Goal: Browse casually: Explore the website without a specific task or goal

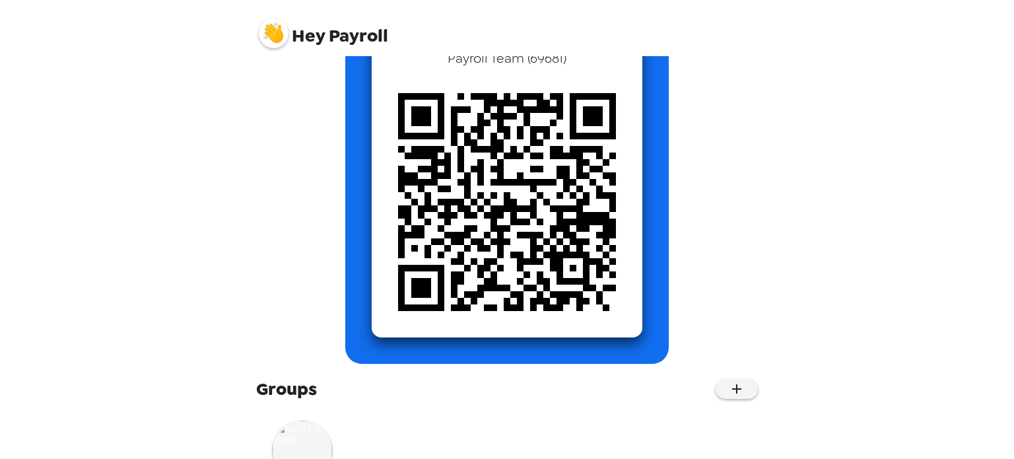
scroll to position [190, 0]
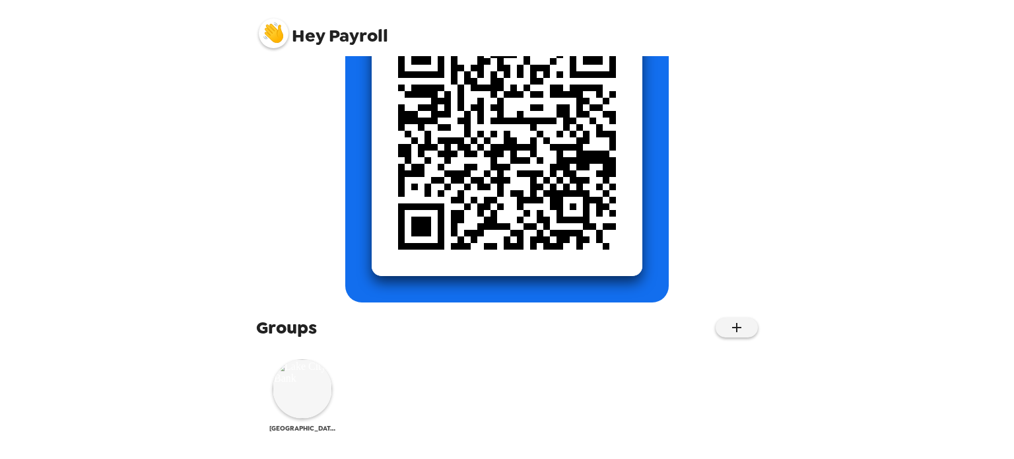
click at [270, 400] on div "[GEOGRAPHIC_DATA]" at bounding box center [302, 395] width 66 height 73
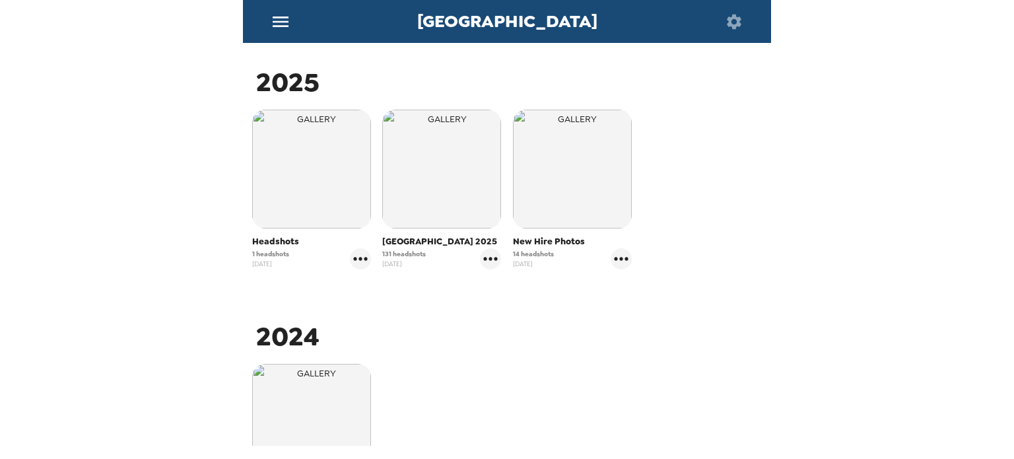
scroll to position [198, 0]
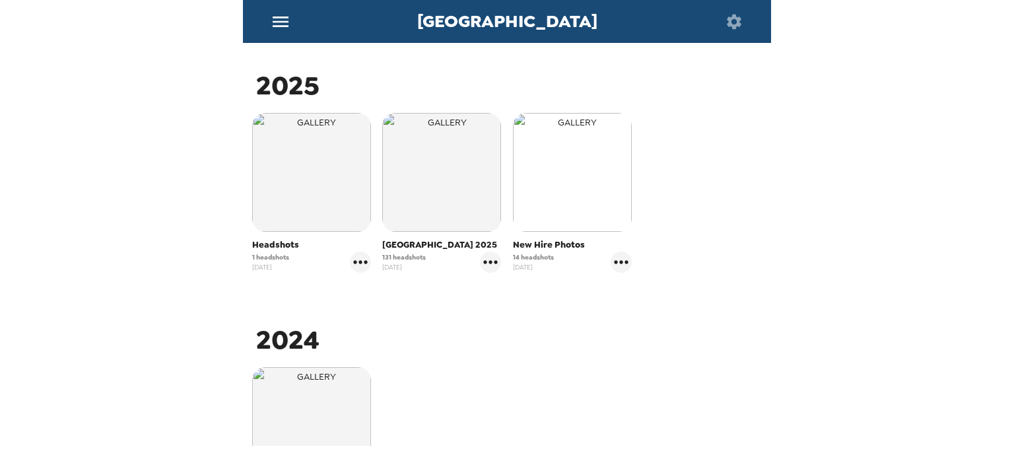
click at [598, 201] on img "button" at bounding box center [572, 172] width 119 height 119
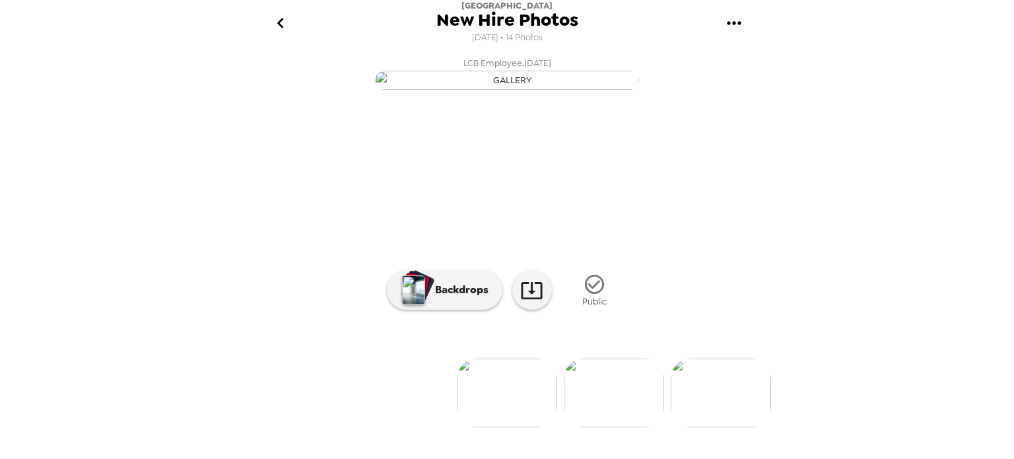
scroll to position [121, 0]
click at [630, 420] on img at bounding box center [614, 392] width 100 height 69
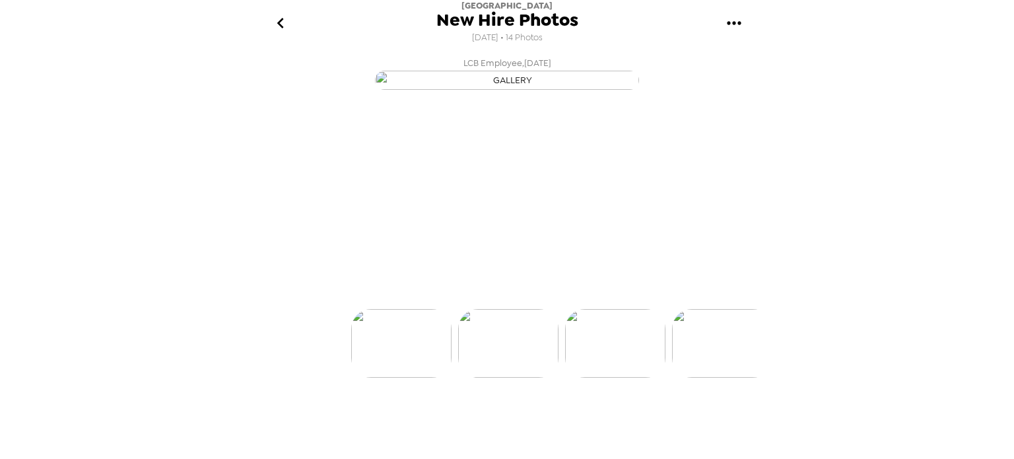
scroll to position [0, 106]
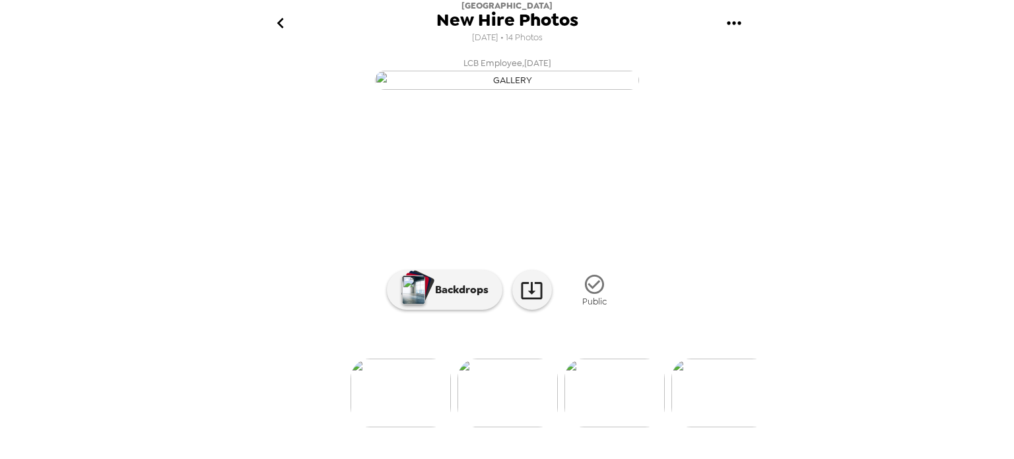
click at [275, 18] on icon "go back" at bounding box center [280, 23] width 21 height 21
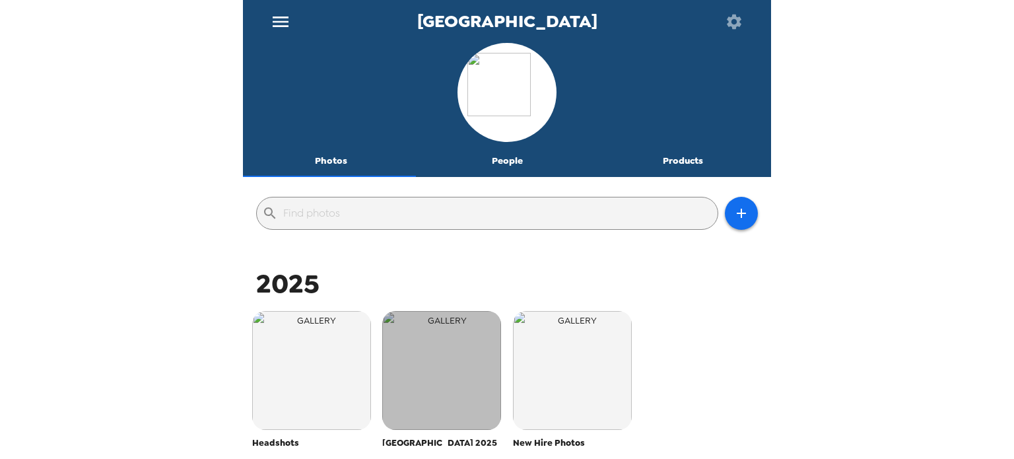
click at [459, 385] on img "button" at bounding box center [441, 370] width 119 height 119
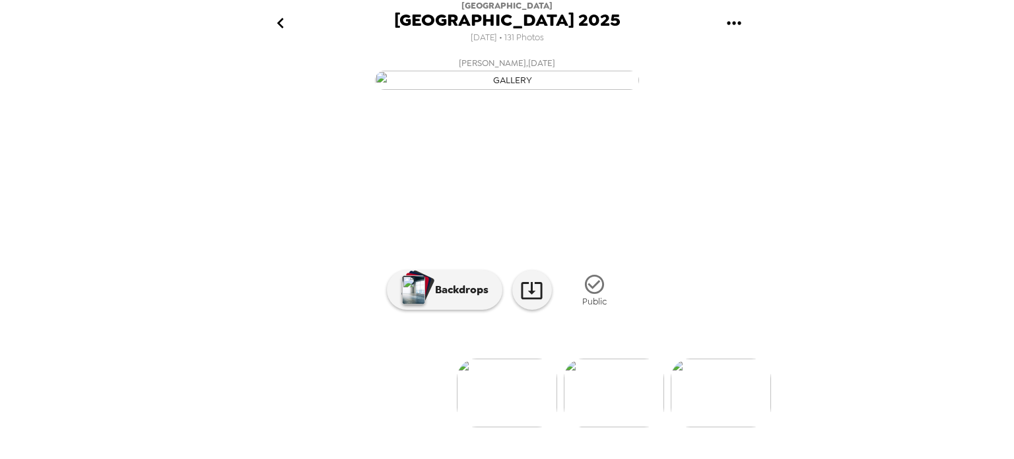
scroll to position [121, 0]
click at [721, 427] on img at bounding box center [721, 392] width 100 height 69
click at [611, 419] on img at bounding box center [614, 392] width 100 height 69
click at [722, 424] on img at bounding box center [721, 392] width 100 height 69
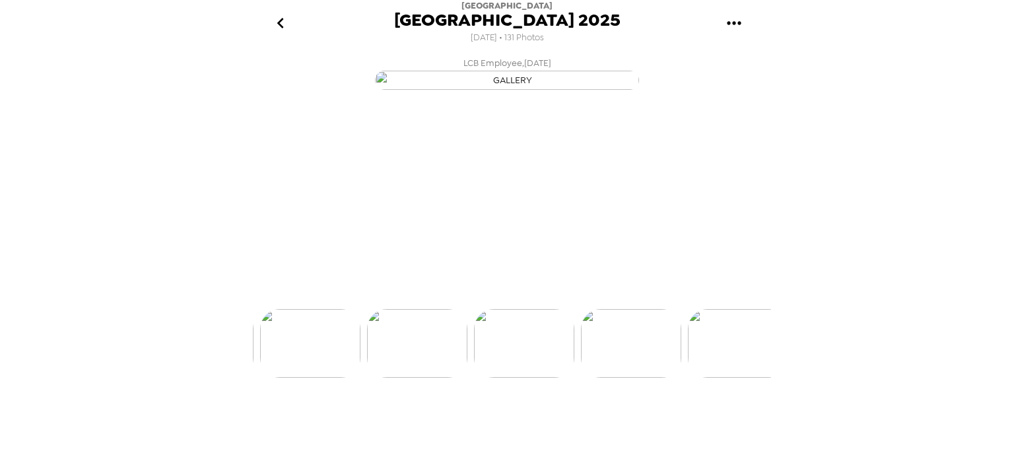
scroll to position [0, 534]
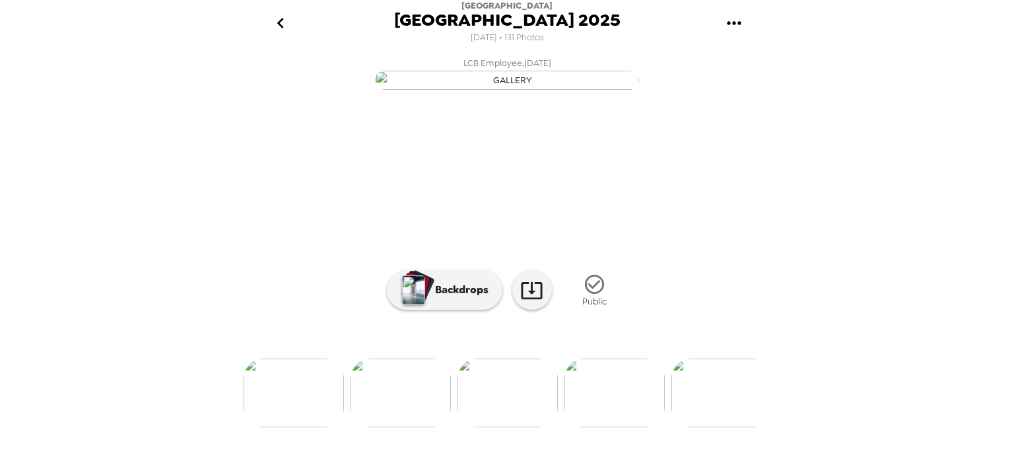
click at [624, 408] on img at bounding box center [614, 392] width 100 height 69
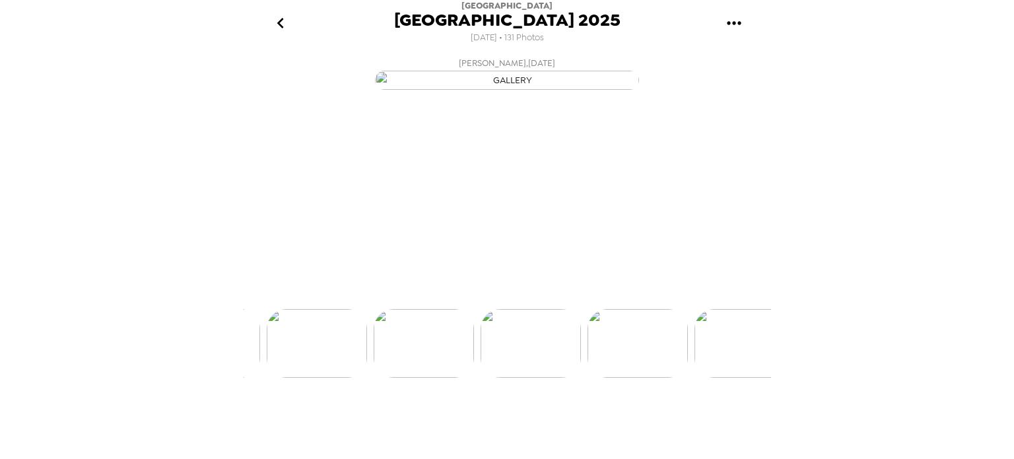
scroll to position [0, 641]
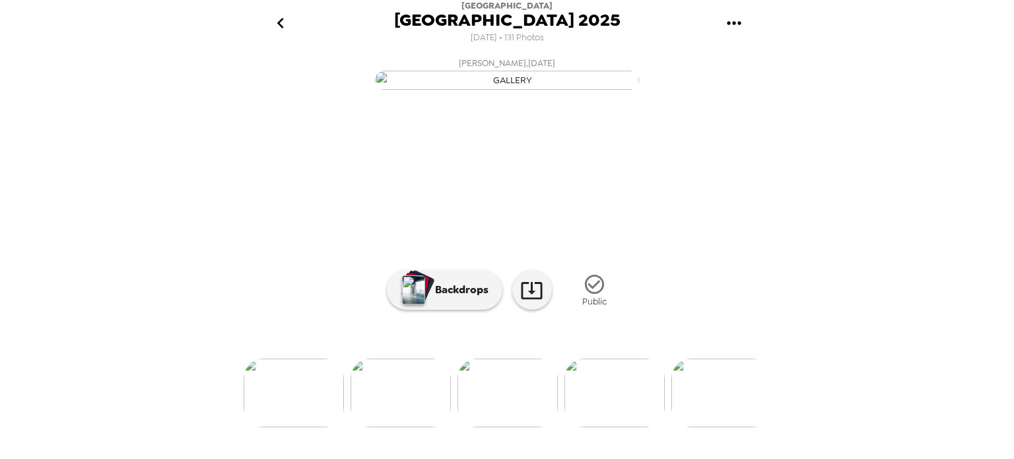
click at [624, 427] on img at bounding box center [614, 392] width 100 height 69
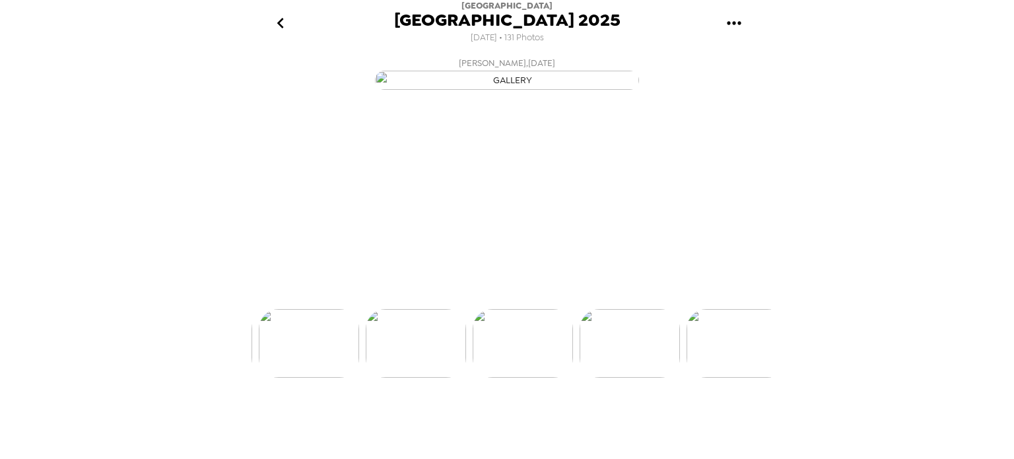
scroll to position [0, 748]
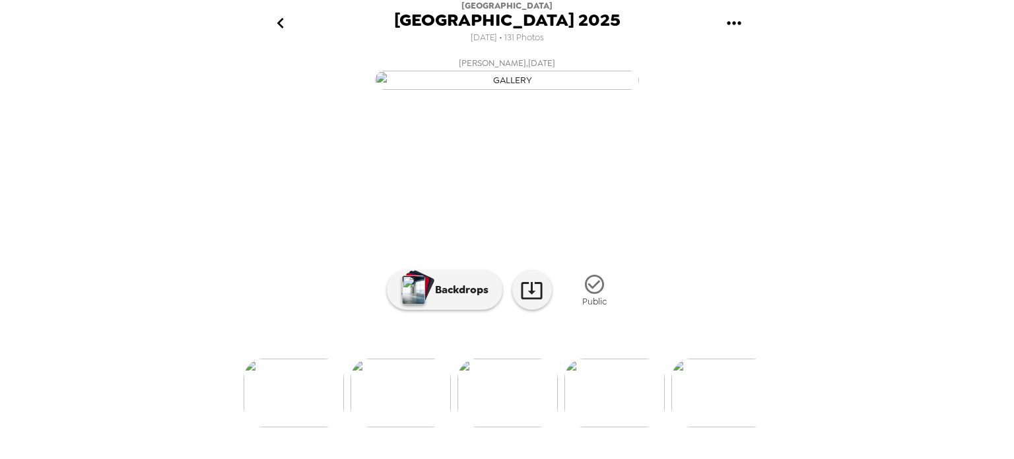
drag, startPoint x: 628, startPoint y: 424, endPoint x: 634, endPoint y: 429, distance: 8.1
click at [628, 424] on img at bounding box center [614, 392] width 100 height 69
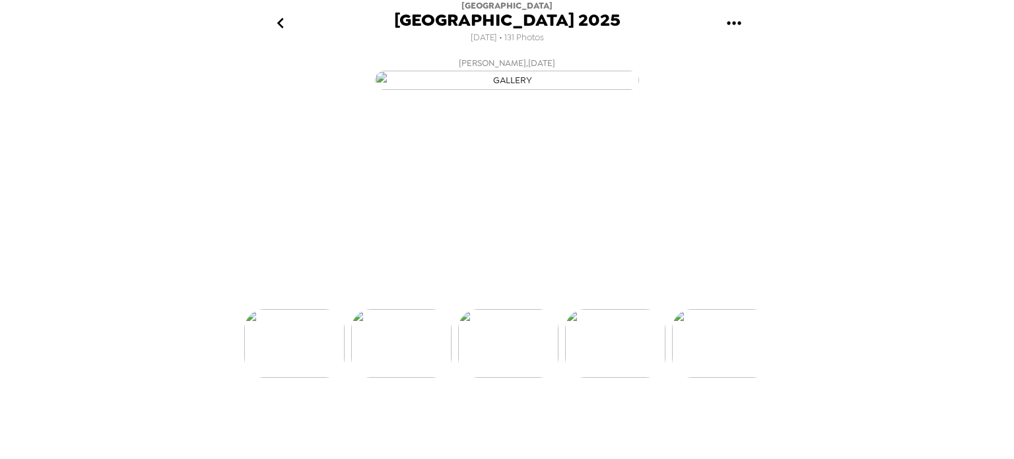
scroll to position [0, 855]
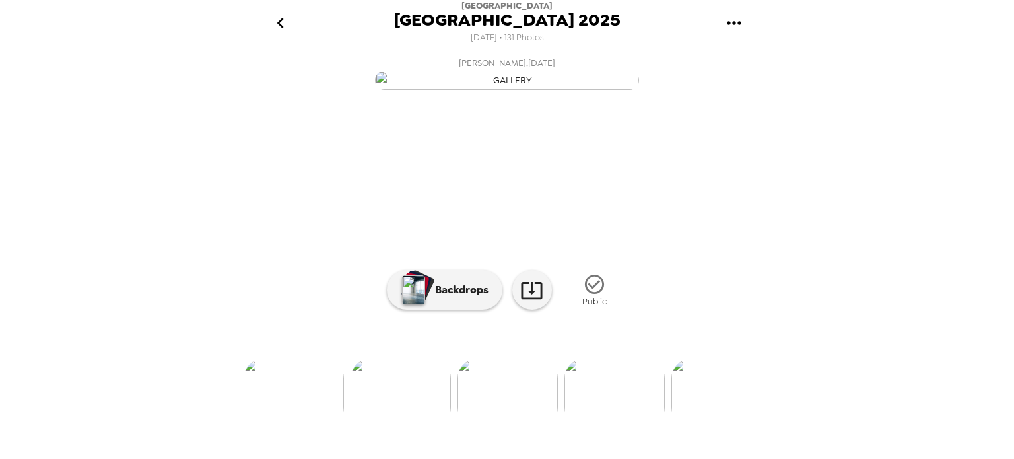
click at [627, 415] on img at bounding box center [614, 392] width 100 height 69
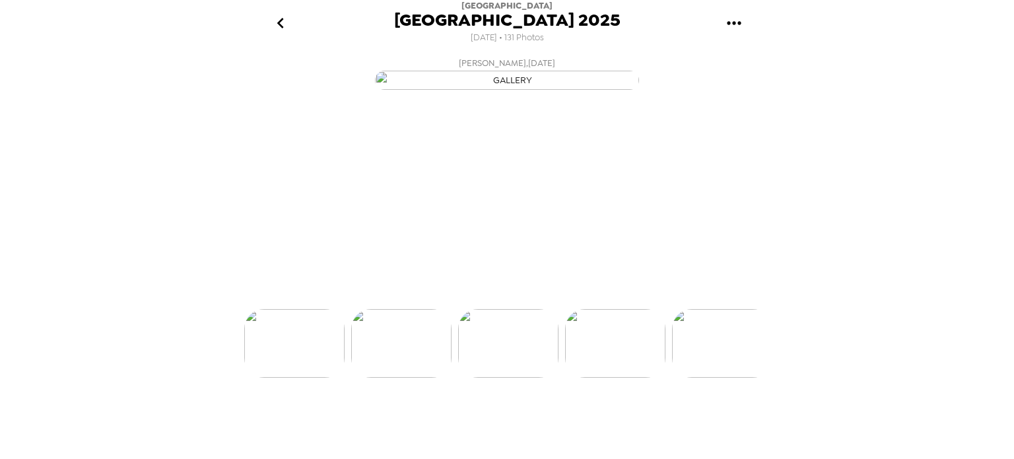
scroll to position [0, 962]
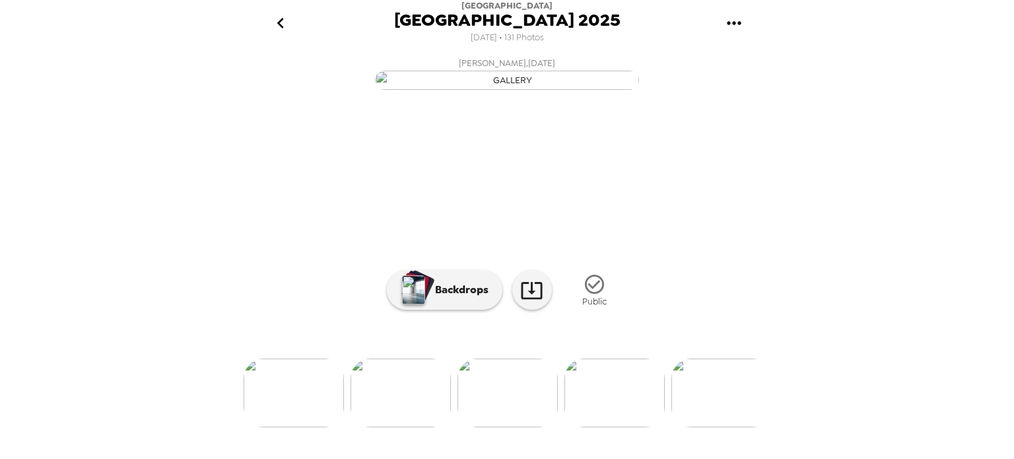
click at [627, 420] on div at bounding box center [507, 371] width 528 height 112
click at [622, 427] on img at bounding box center [614, 392] width 100 height 69
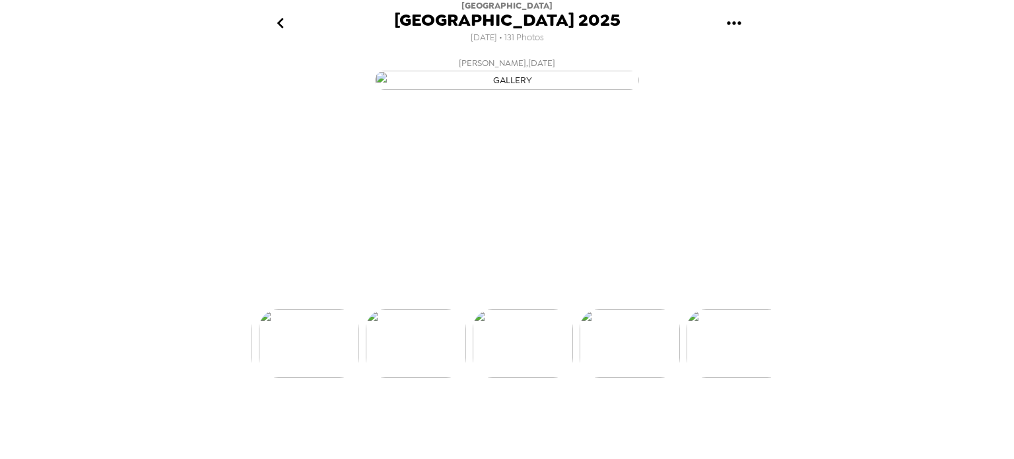
scroll to position [0, 1069]
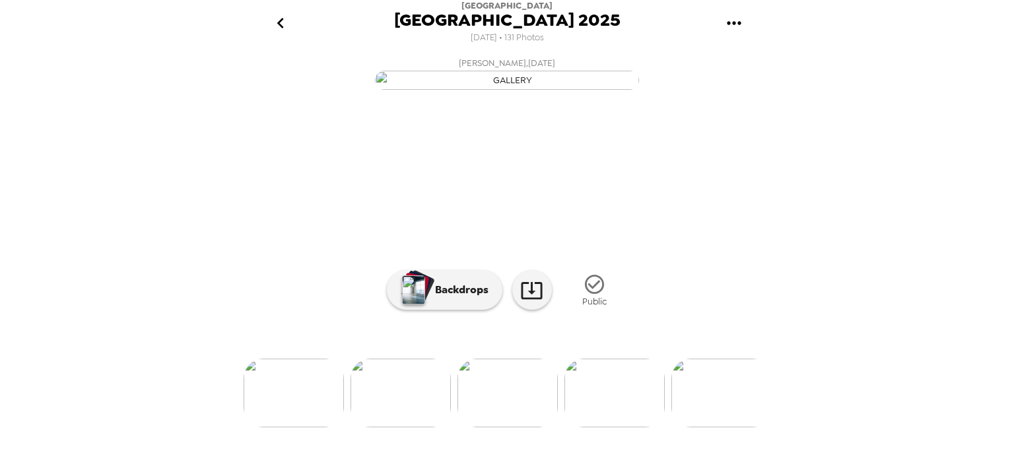
click at [630, 417] on img at bounding box center [614, 392] width 100 height 69
click at [372, 418] on img at bounding box center [380, 392] width 100 height 69
click at [330, 421] on img at bounding box center [312, 392] width 100 height 69
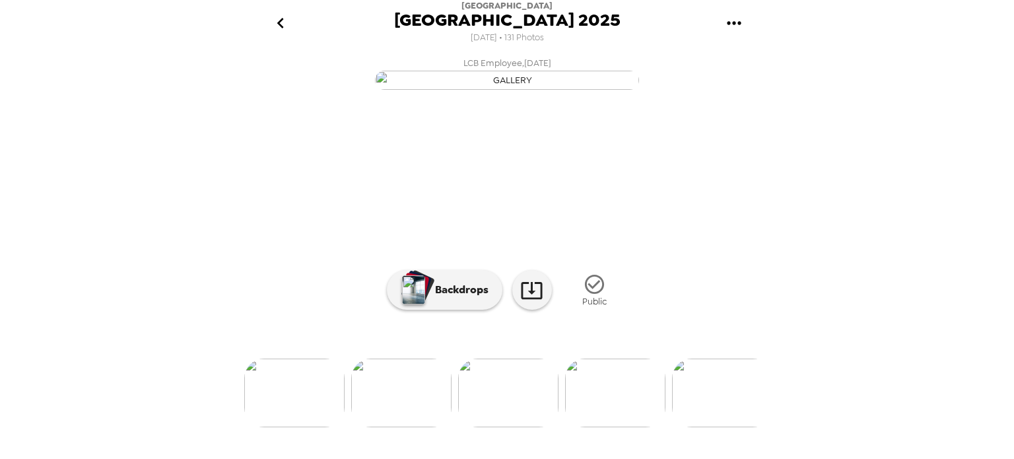
scroll to position [121, 0]
click at [729, 411] on img at bounding box center [722, 392] width 100 height 69
click at [618, 415] on img at bounding box center [615, 392] width 100 height 69
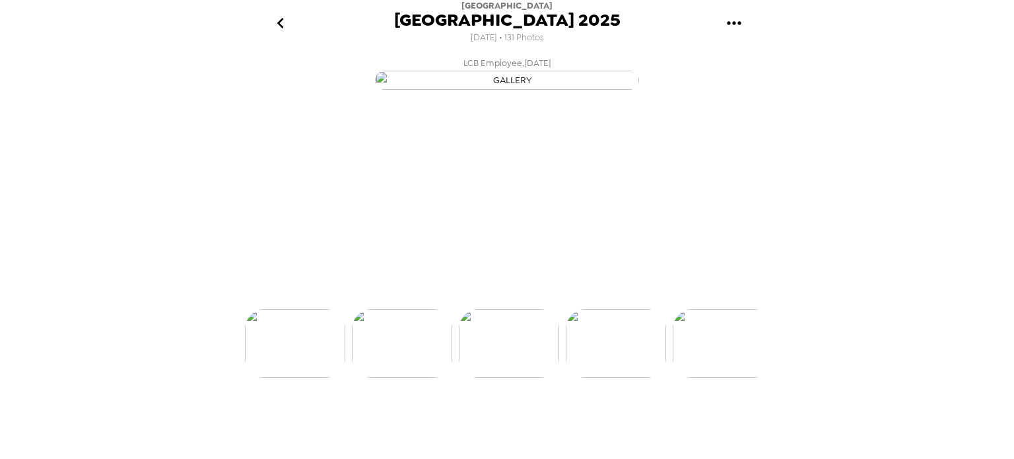
scroll to position [0, 2458]
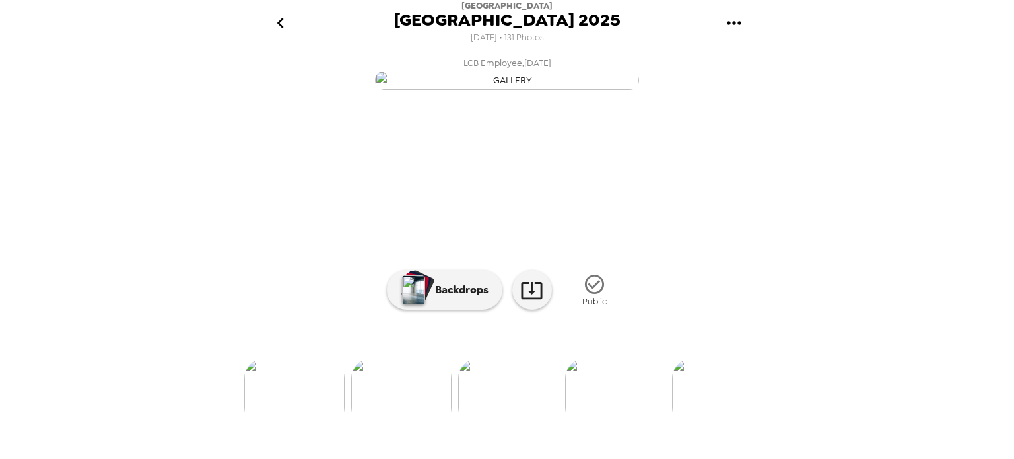
click at [612, 427] on img at bounding box center [615, 392] width 100 height 69
click at [623, 416] on img at bounding box center [615, 392] width 100 height 69
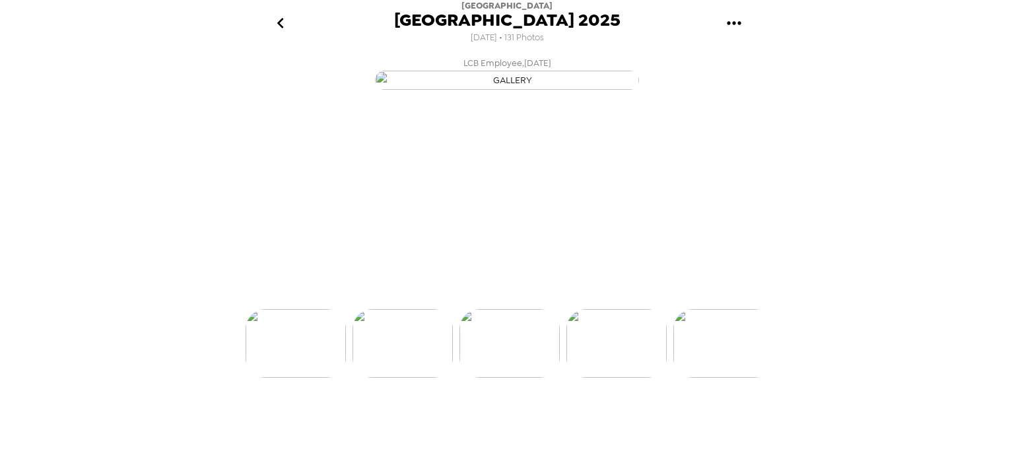
scroll to position [0, 2672]
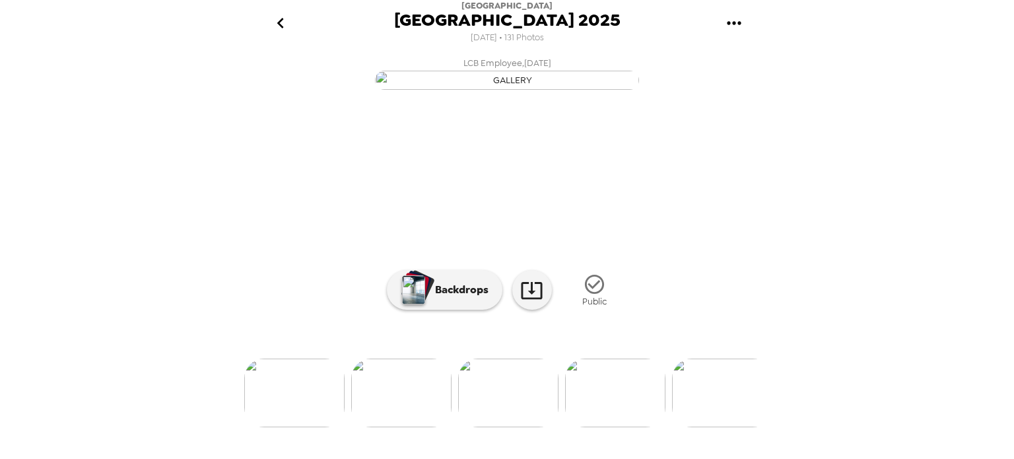
click at [396, 427] on img at bounding box center [401, 392] width 100 height 69
click at [624, 416] on img at bounding box center [615, 392] width 100 height 69
click at [626, 427] on img at bounding box center [615, 392] width 100 height 69
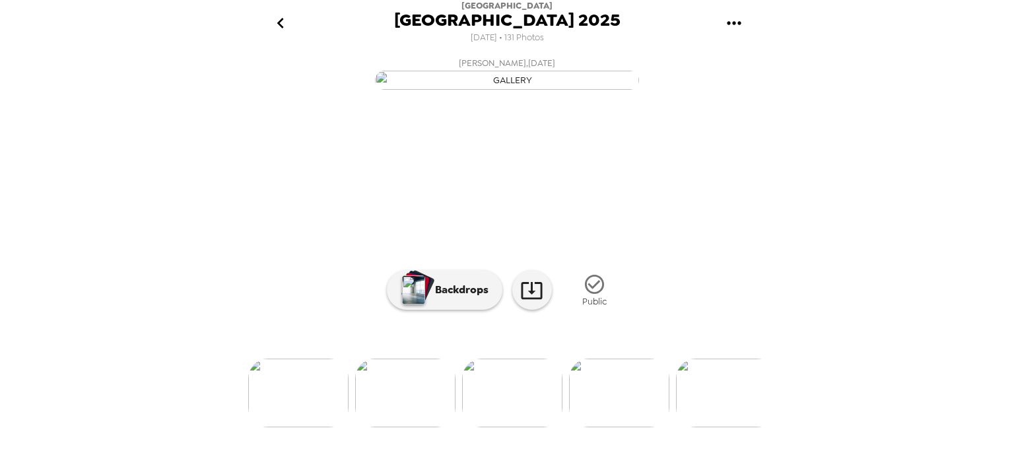
click at [510, 416] on img at bounding box center [512, 392] width 100 height 69
click at [715, 414] on img at bounding box center [723, 392] width 100 height 69
click at [623, 409] on img at bounding box center [616, 392] width 100 height 69
click at [721, 420] on img at bounding box center [723, 392] width 100 height 69
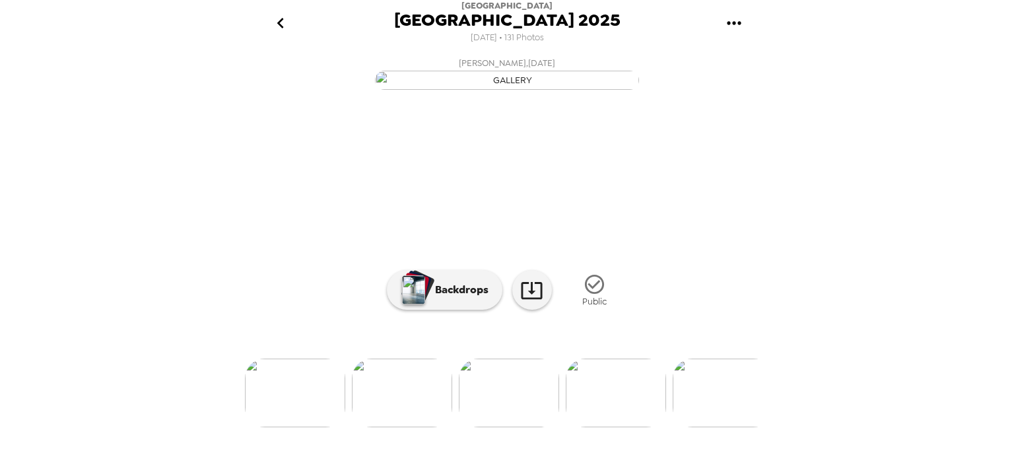
click at [731, 393] on img at bounding box center [723, 392] width 100 height 69
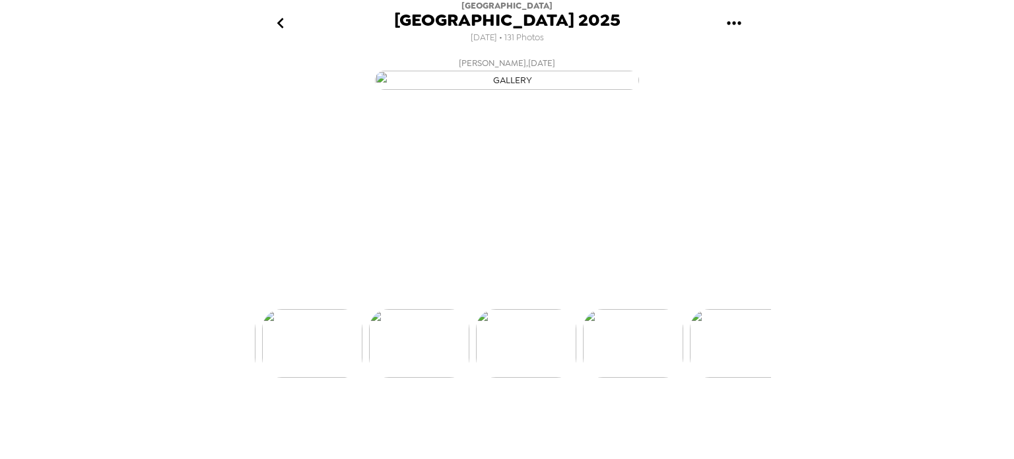
scroll to position [0, 3954]
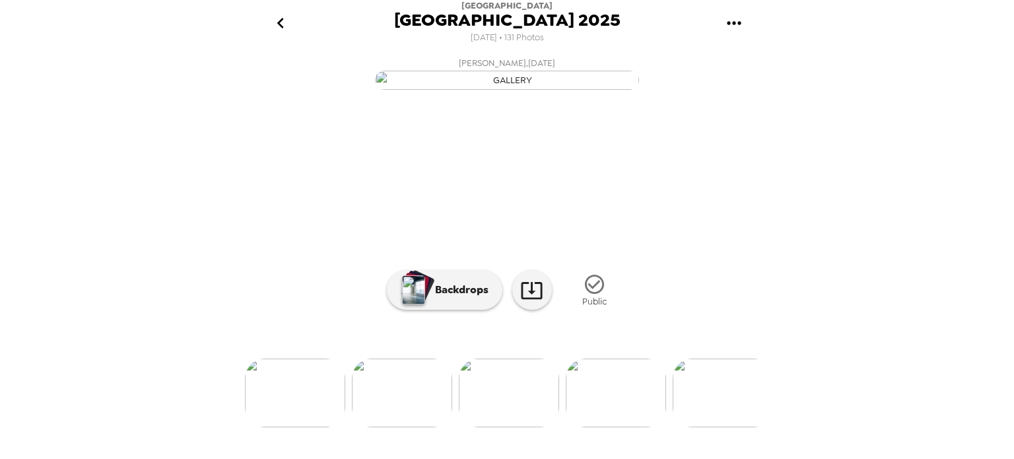
click at [725, 427] on img at bounding box center [723, 392] width 100 height 69
click at [627, 411] on img at bounding box center [616, 392] width 100 height 69
click at [724, 409] on img at bounding box center [723, 392] width 100 height 69
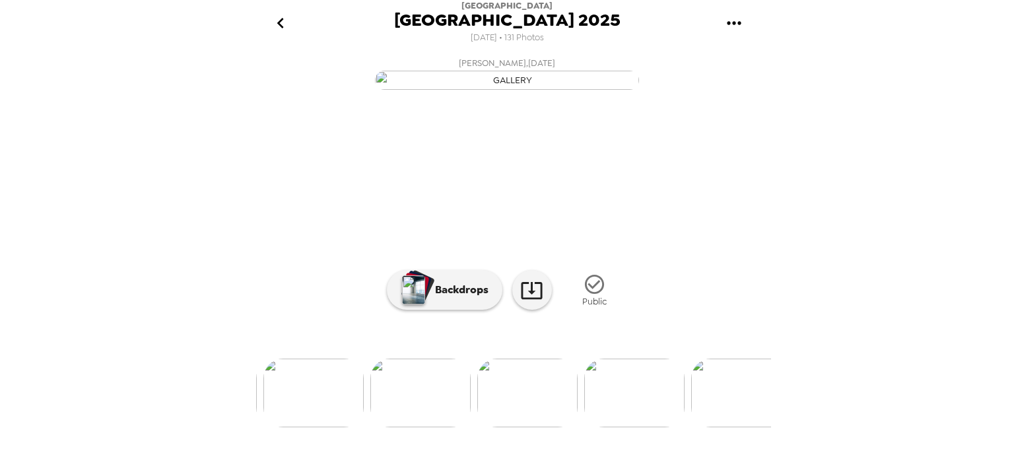
click at [531, 416] on img at bounding box center [527, 392] width 100 height 69
click at [546, 90] on img "button" at bounding box center [507, 80] width 264 height 19
click at [641, 427] on img at bounding box center [644, 392] width 100 height 69
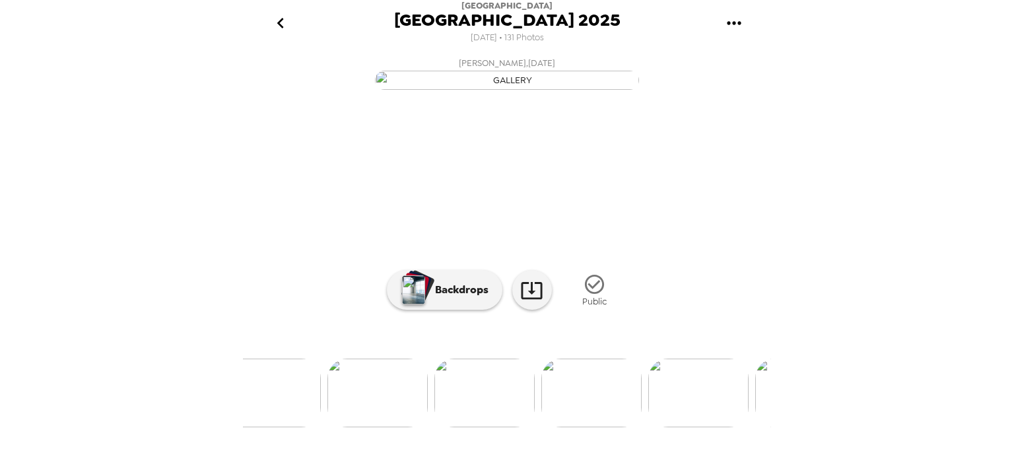
scroll to position [0, 6803]
click at [519, 90] on img "button" at bounding box center [507, 80] width 264 height 19
click at [667, 399] on img at bounding box center [653, 392] width 100 height 69
click at [729, 427] on img at bounding box center [725, 392] width 100 height 69
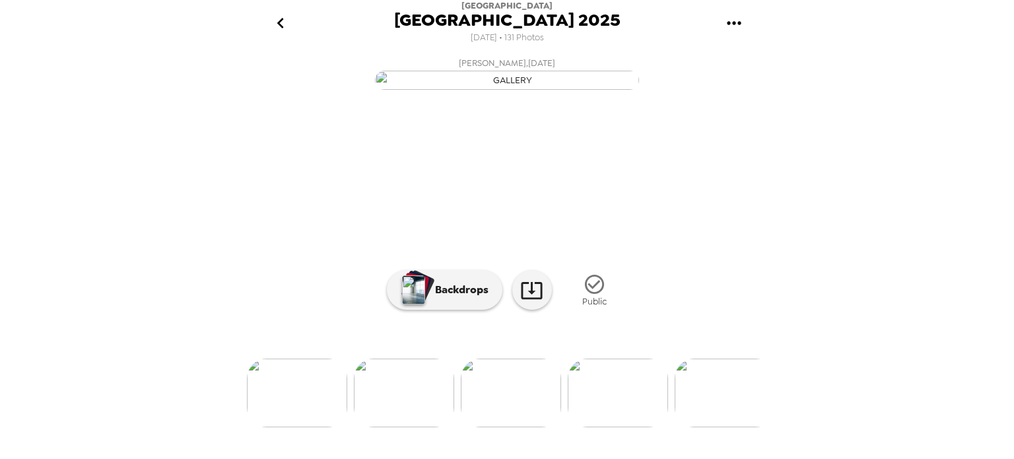
click at [636, 414] on img at bounding box center [618, 392] width 100 height 69
drag, startPoint x: 688, startPoint y: 416, endPoint x: 689, endPoint y: 423, distance: 7.3
click at [689, 415] on img at bounding box center [686, 392] width 100 height 69
click at [727, 418] on img at bounding box center [725, 392] width 100 height 69
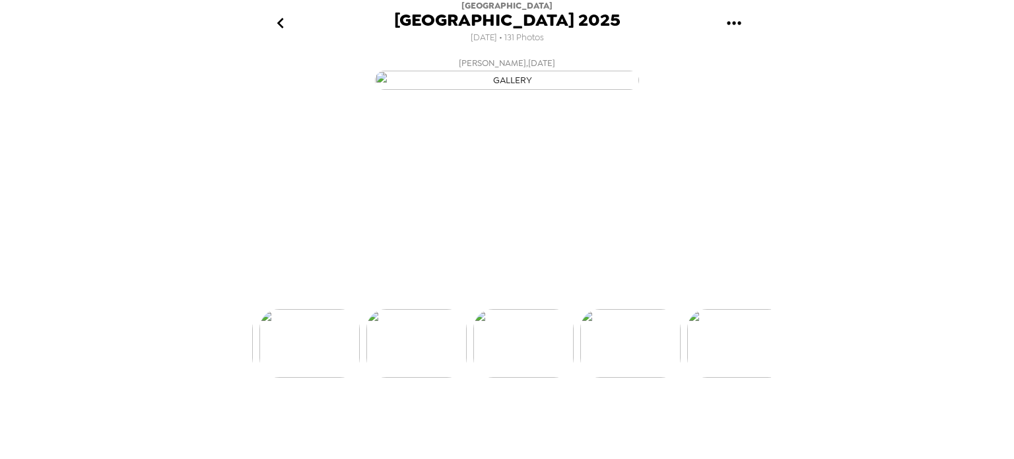
scroll to position [0, 8443]
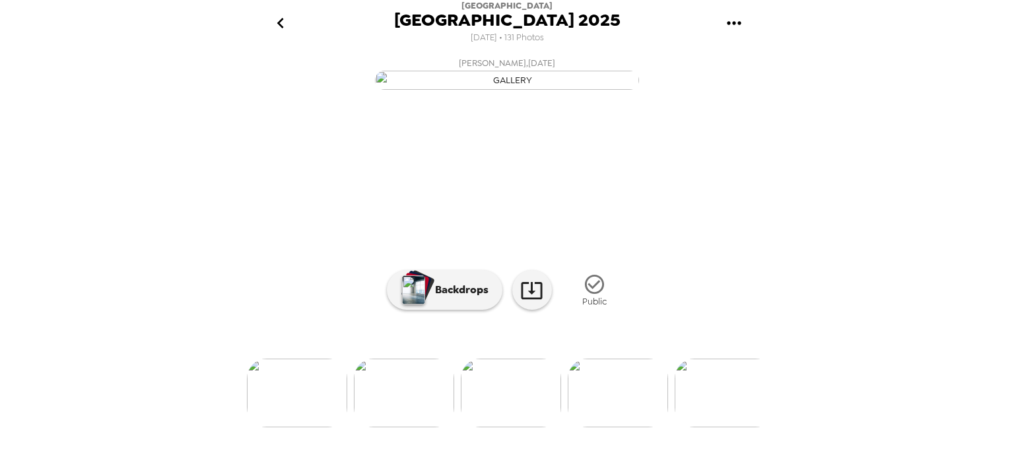
click at [411, 427] on img at bounding box center [404, 392] width 100 height 69
click at [284, 25] on icon "go back" at bounding box center [280, 23] width 21 height 21
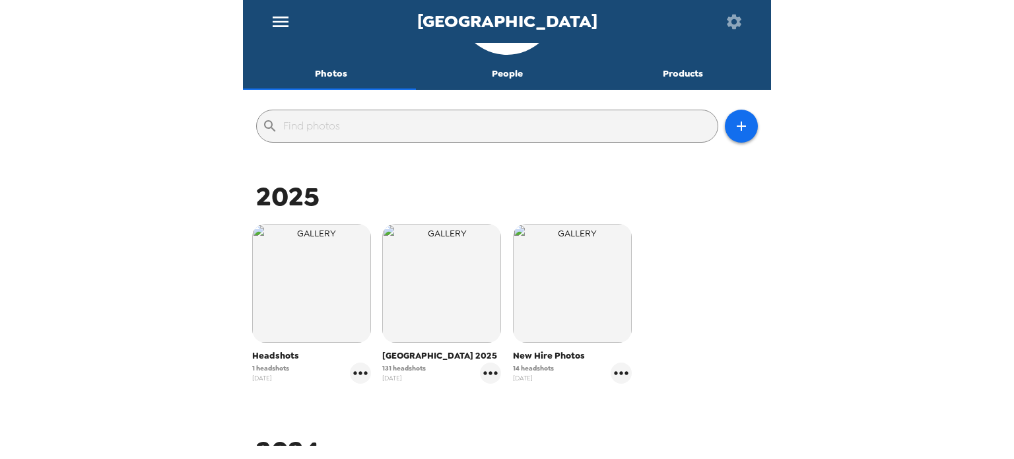
scroll to position [132, 0]
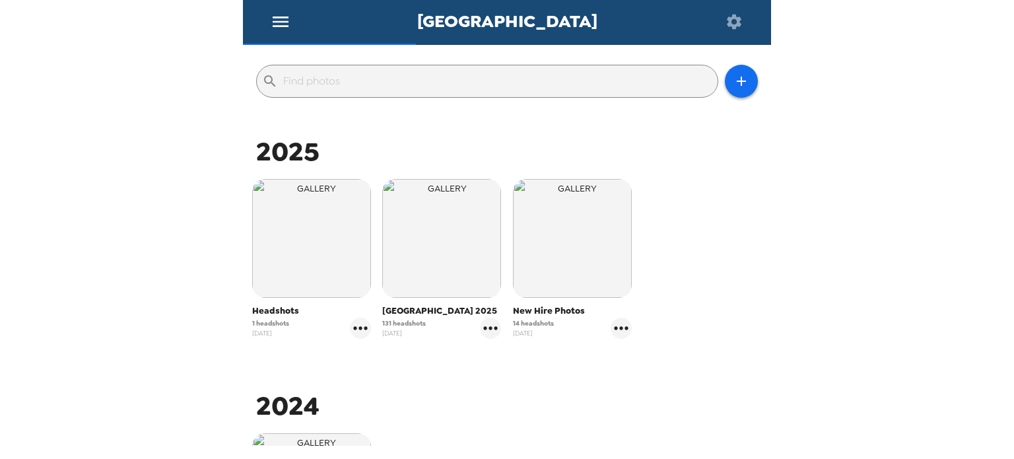
click at [284, 261] on img "button" at bounding box center [311, 238] width 119 height 119
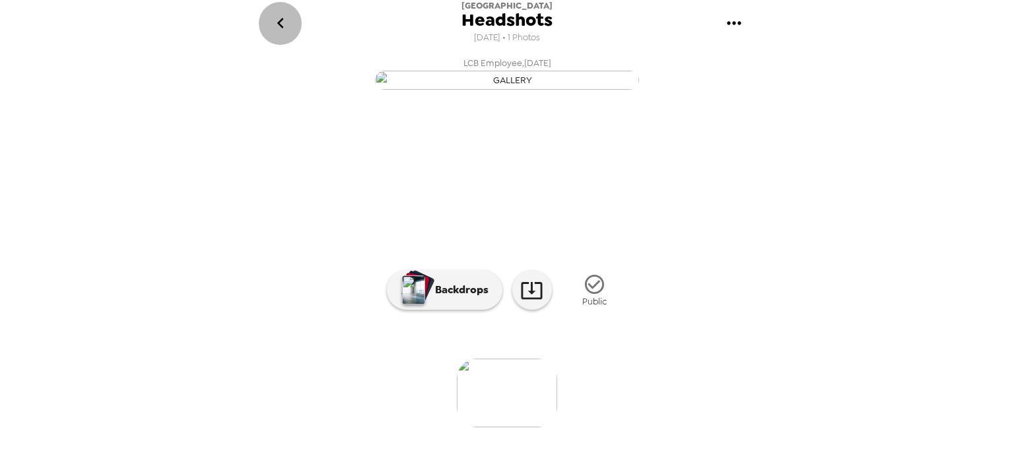
click at [280, 25] on icon "go back" at bounding box center [280, 23] width 7 height 11
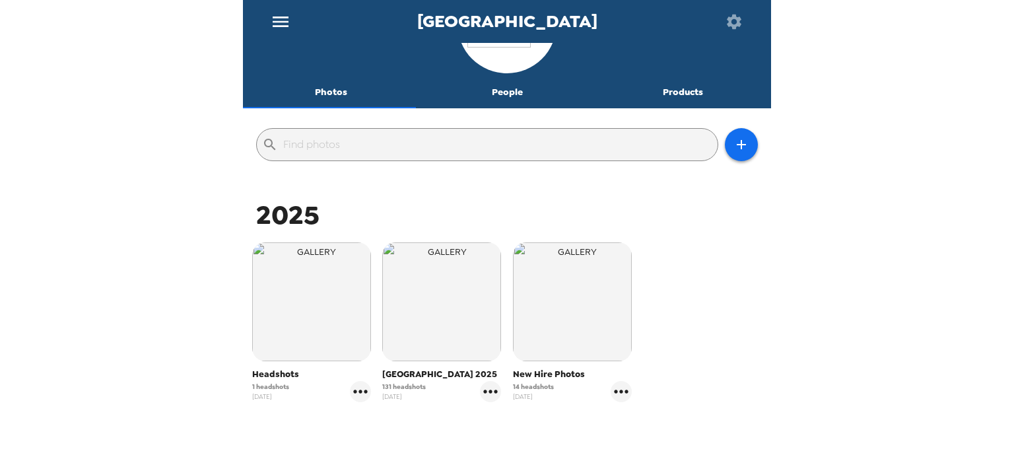
scroll to position [132, 0]
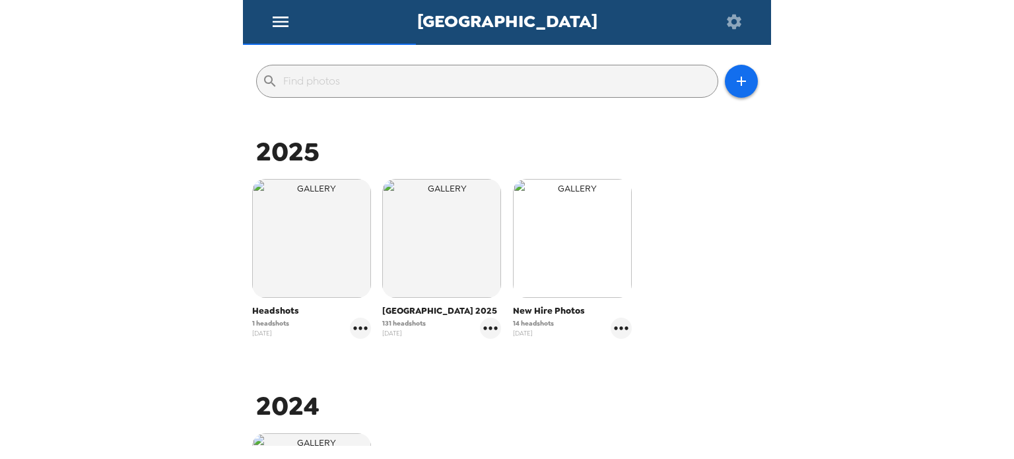
click at [573, 275] on img "button" at bounding box center [572, 238] width 119 height 119
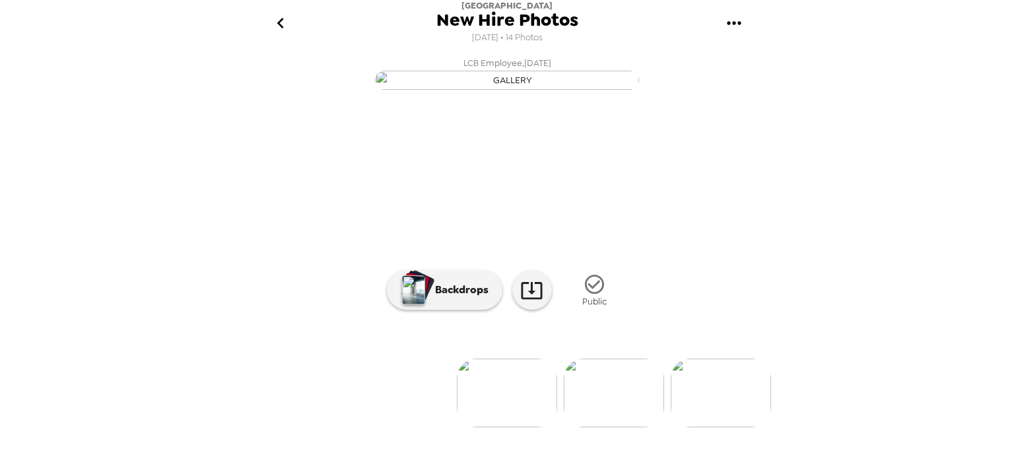
click at [280, 26] on icon "go back" at bounding box center [280, 23] width 7 height 11
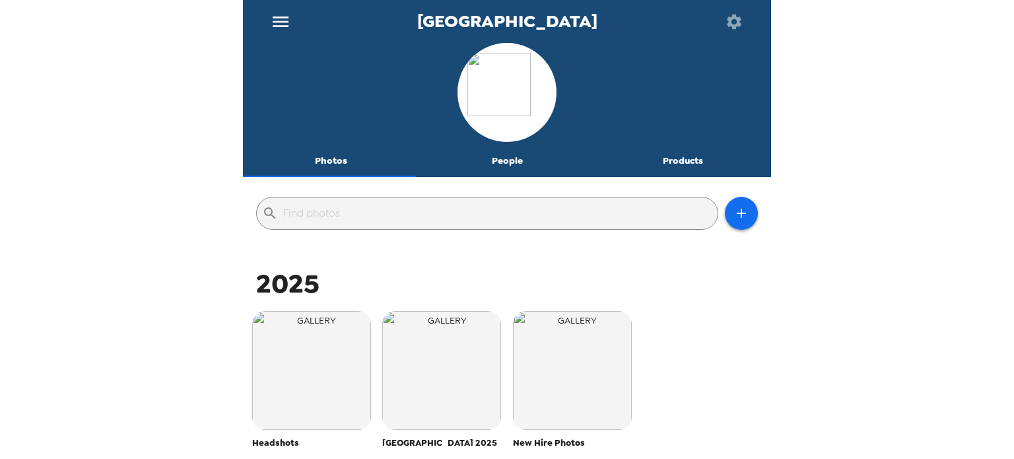
click at [134, 112] on div "Lake City Bank Photos People Products ​ 2025 Headshots 1 headshots [DATE] Town …" at bounding box center [507, 229] width 1014 height 459
